Goal: Transaction & Acquisition: Book appointment/travel/reservation

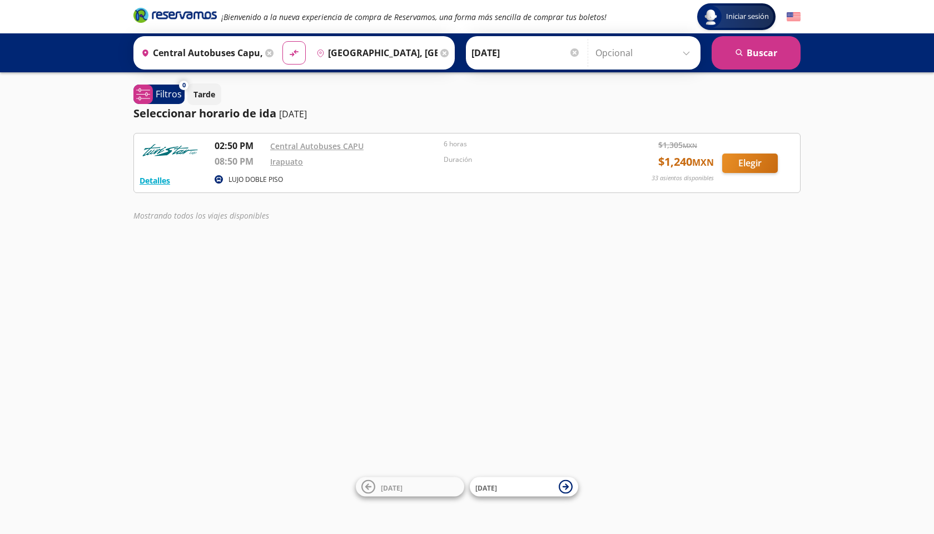
click at [449, 51] on icon at bounding box center [444, 53] width 8 height 8
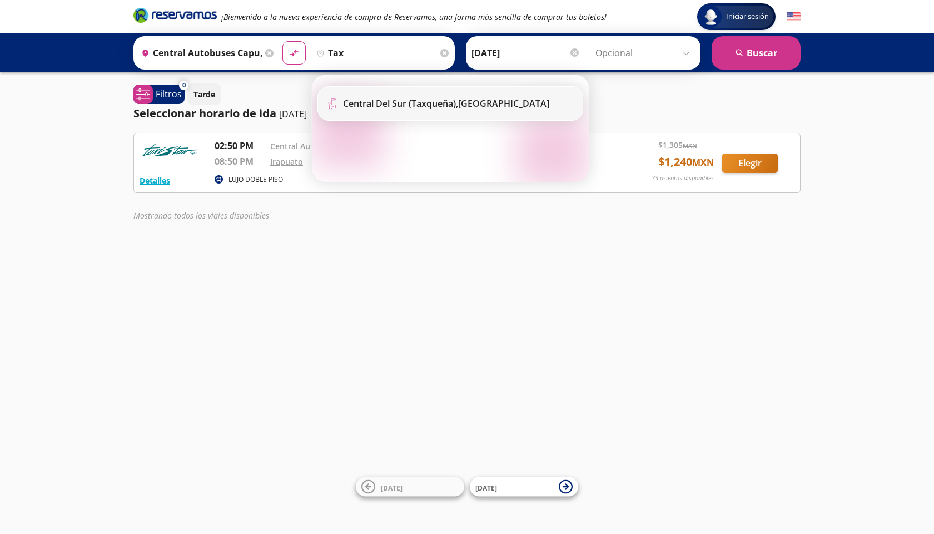
click at [421, 103] on b "Central del Sur (taxqueña)," at bounding box center [400, 103] width 115 height 12
type input "Central del Sur (taxqueña), [GEOGRAPHIC_DATA]"
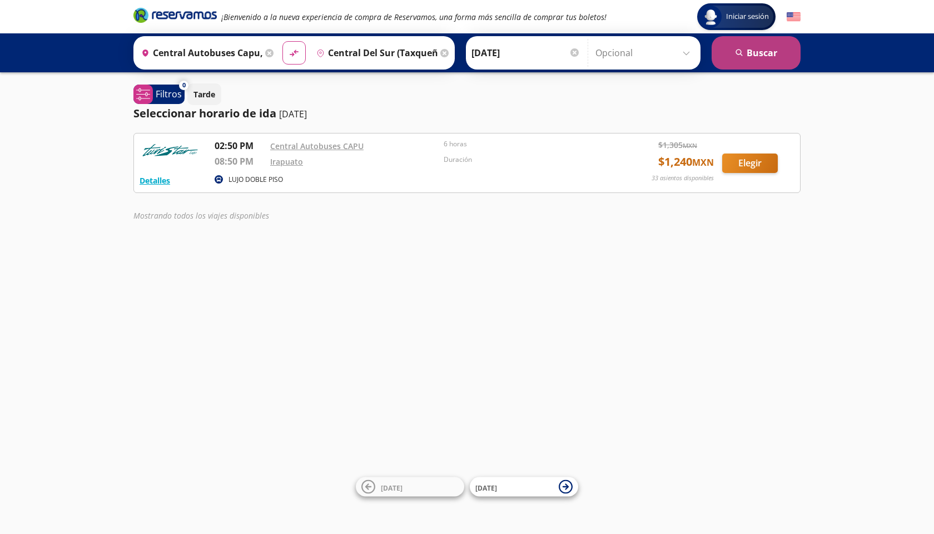
click at [740, 63] on button "search [GEOGRAPHIC_DATA]" at bounding box center [756, 52] width 89 height 33
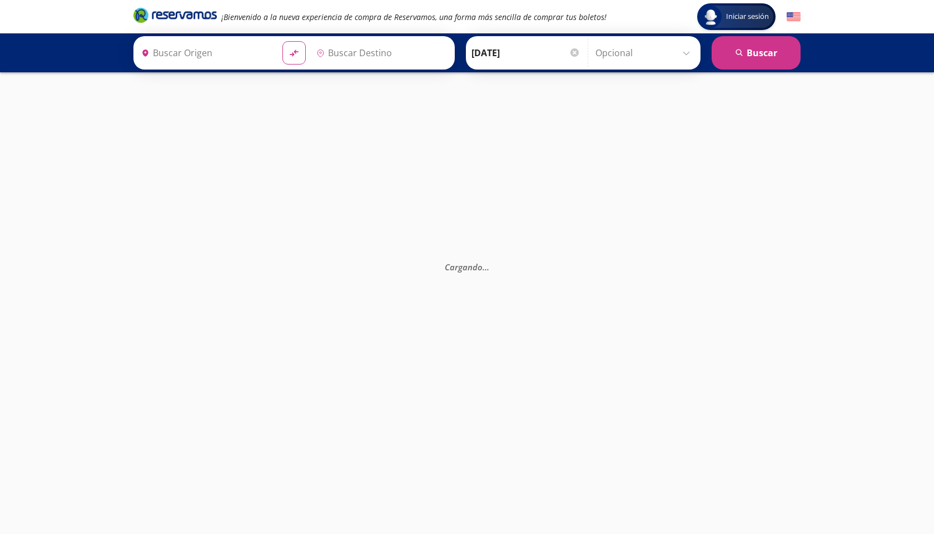
type input "Central del Sur (taxqueña), [GEOGRAPHIC_DATA]"
type input "Central Autobuses Capu, [GEOGRAPHIC_DATA]"
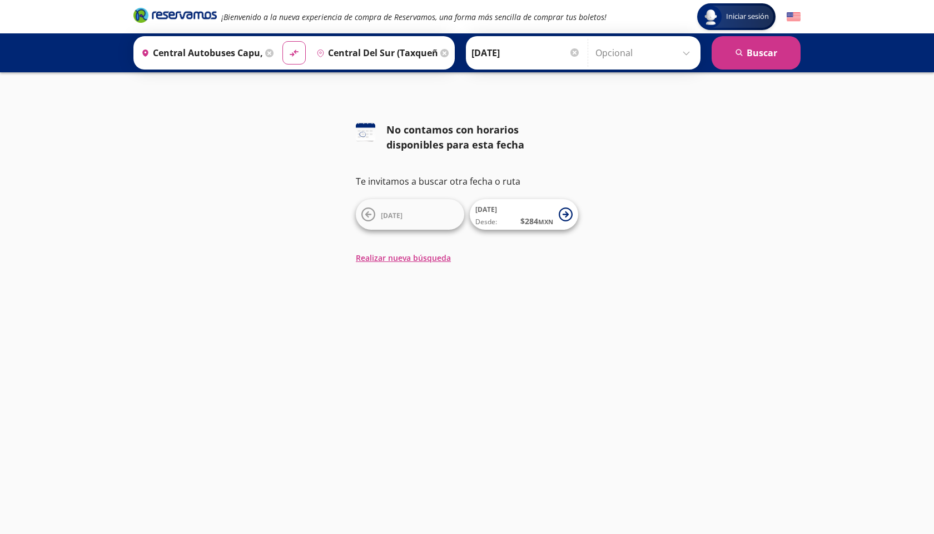
click at [273, 55] on icon at bounding box center [269, 53] width 8 height 8
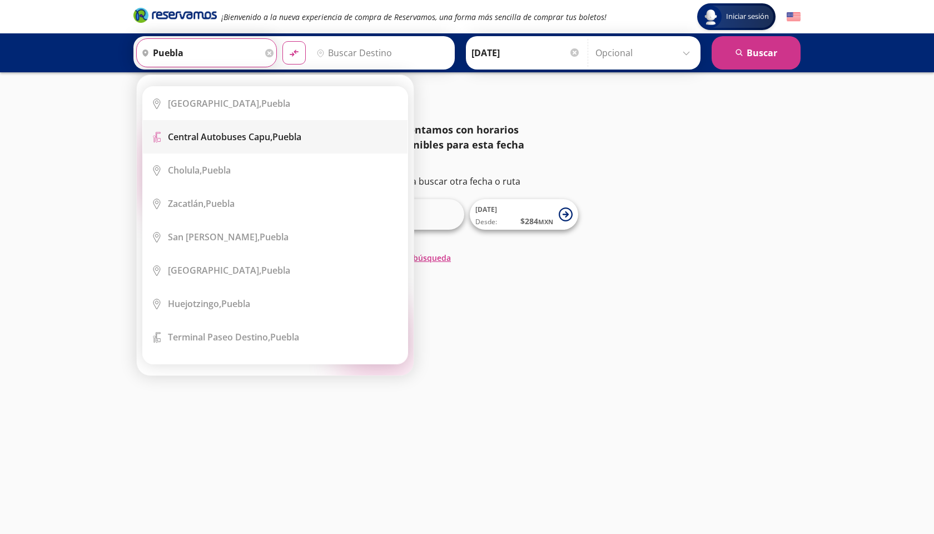
click at [231, 141] on b "Central Autobuses Capu," at bounding box center [220, 137] width 105 height 12
type input "Central Autobuses Capu, [GEOGRAPHIC_DATA]"
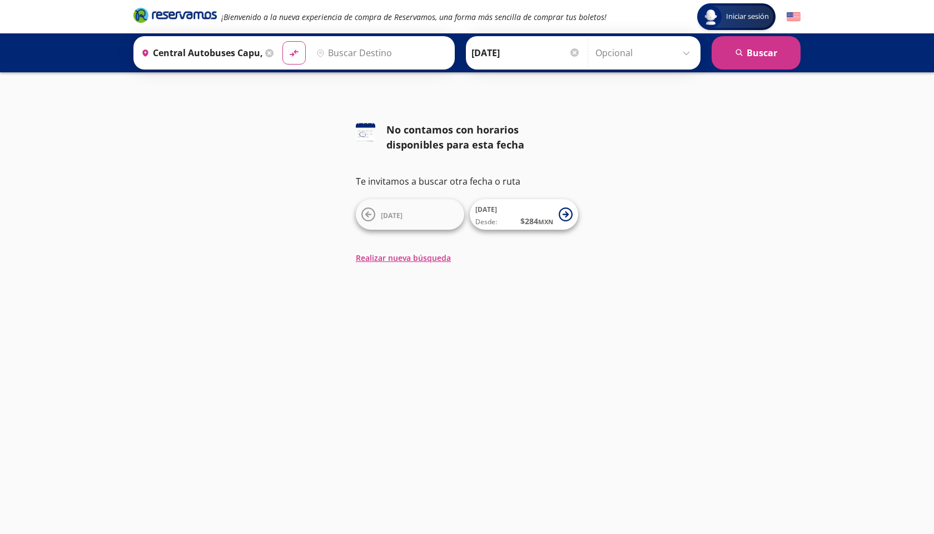
click at [273, 53] on icon at bounding box center [269, 53] width 8 height 8
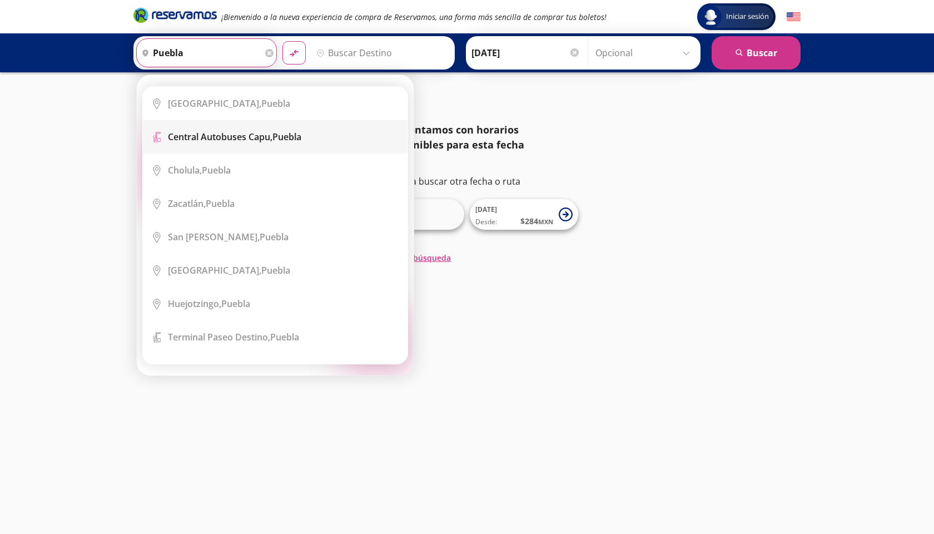
click at [238, 141] on b "Central Autobuses Capu," at bounding box center [220, 137] width 105 height 12
type input "Central Autobuses Capu, [GEOGRAPHIC_DATA]"
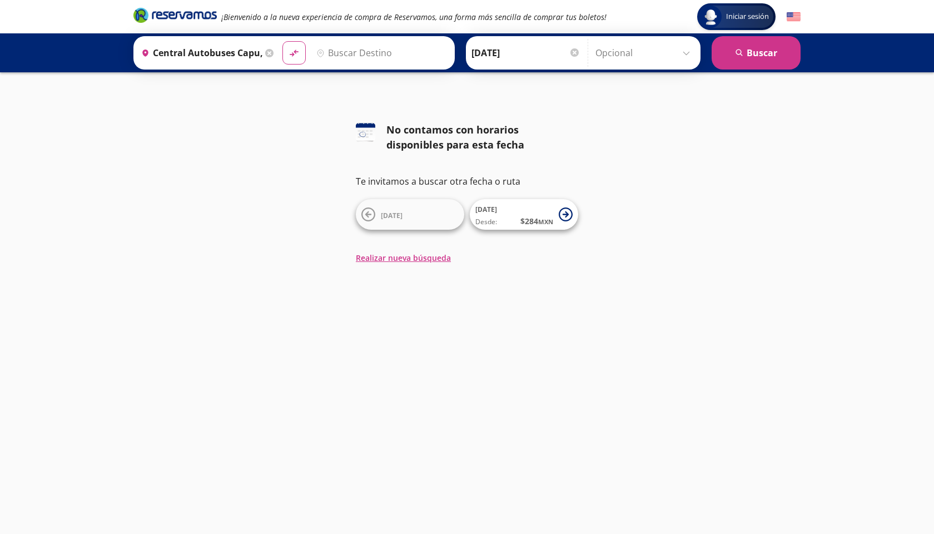
click at [366, 59] on input "Destino" at bounding box center [380, 53] width 137 height 28
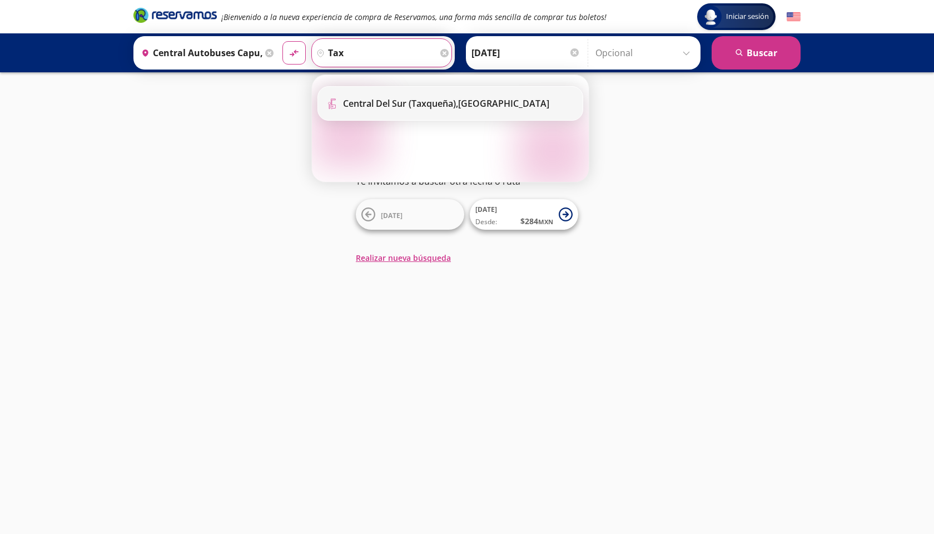
click at [417, 110] on li "Terminal Icon" at bounding box center [450, 103] width 265 height 33
type input "Central del Sur (taxqueña), [GEOGRAPHIC_DATA]"
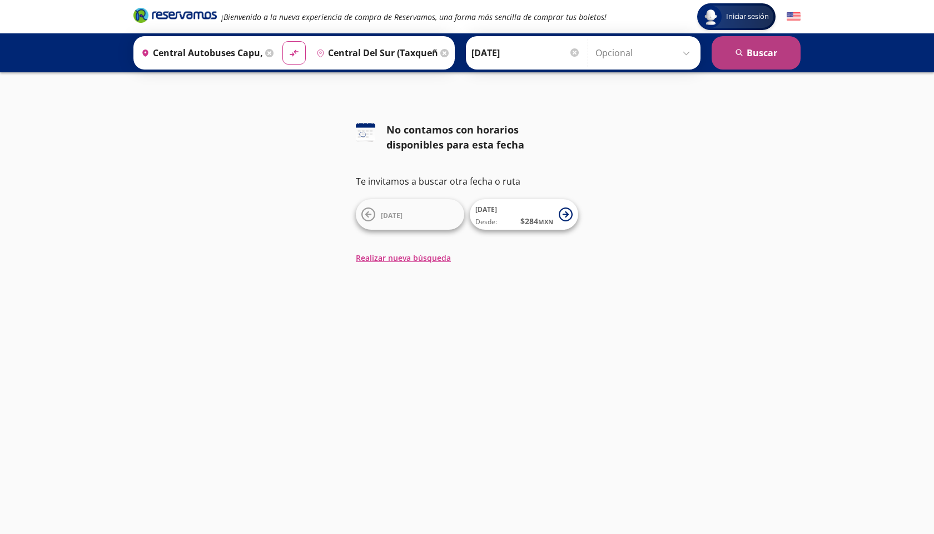
click at [761, 50] on button "search [GEOGRAPHIC_DATA]" at bounding box center [756, 52] width 89 height 33
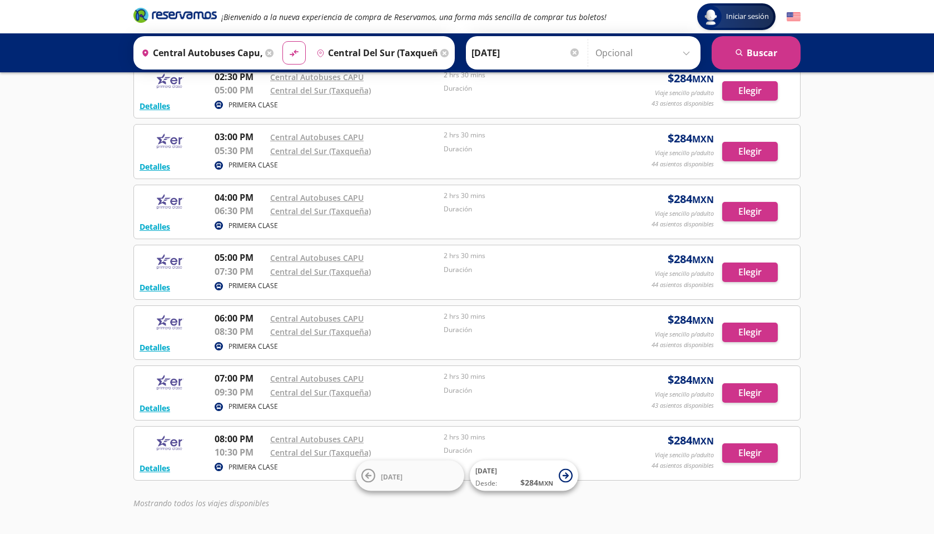
scroll to position [124, 0]
